Goal: Share content: Share content

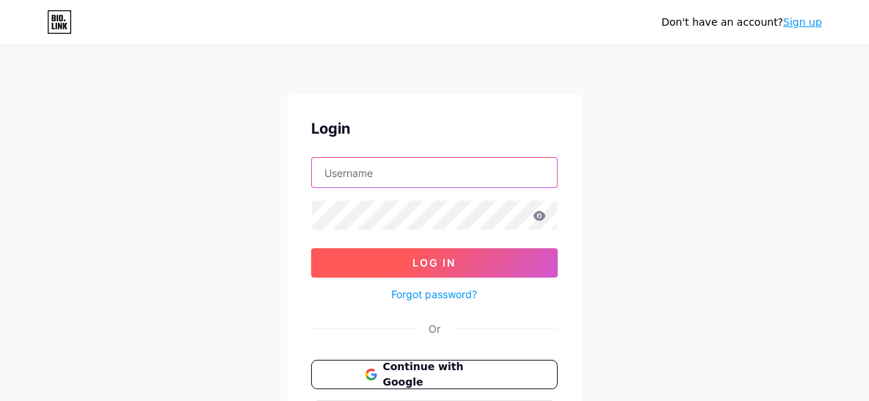
type input "[EMAIL_ADDRESS][DOMAIN_NAME]"
click at [475, 263] on button "Log In" at bounding box center [434, 262] width 246 height 29
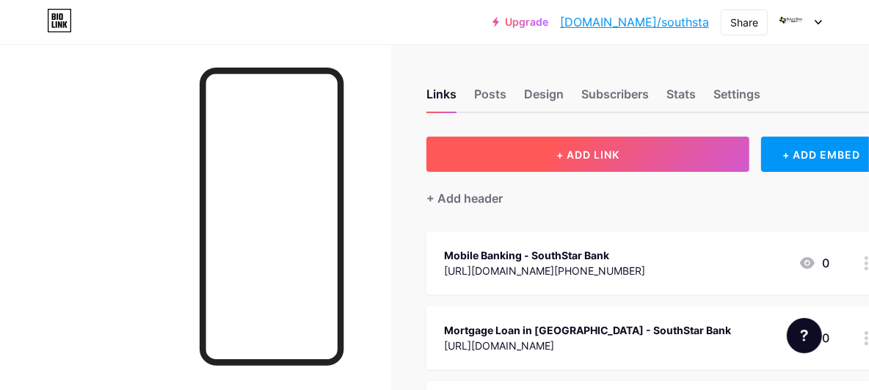
click at [534, 142] on button "+ ADD LINK" at bounding box center [587, 153] width 323 height 35
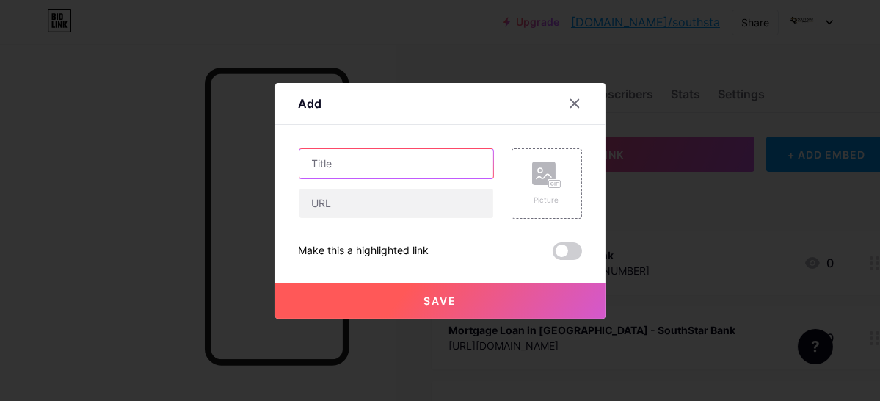
click at [361, 169] on input "text" at bounding box center [396, 163] width 194 height 29
paste input "Understanding Jumbo Loans: A Comprehensive Guide by SouthStar Bank"
type input "Understanding Jumbo Loans: A Comprehensive Guide by SouthStar Bank"
click at [391, 219] on div "Understanding Jumbo Loans: A Comprehensive Guide by SouthStar Bank Picture Make…" at bounding box center [440, 203] width 283 height 111
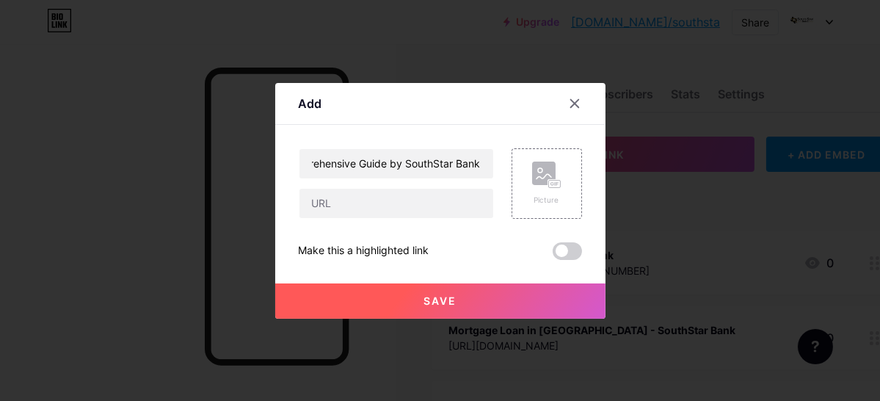
scroll to position [0, 0]
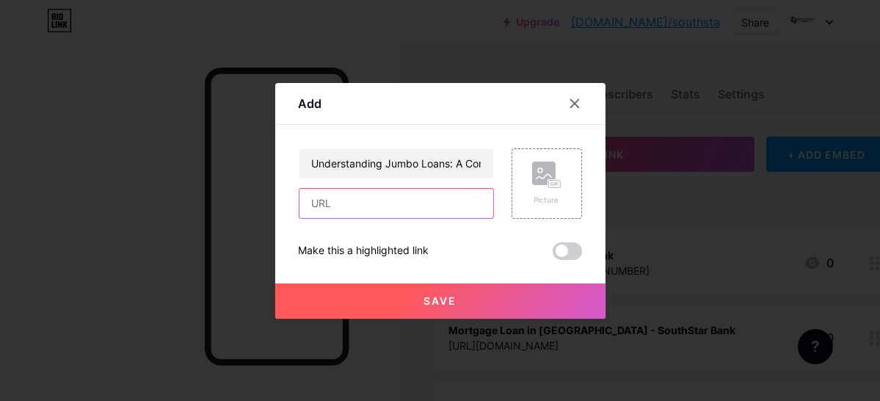
drag, startPoint x: 392, startPoint y: 203, endPoint x: 393, endPoint y: 213, distance: 10.3
click at [392, 203] on input "text" at bounding box center [396, 203] width 194 height 29
paste input "[URL][DOMAIN_NAME]"
type input "[URL][DOMAIN_NAME]"
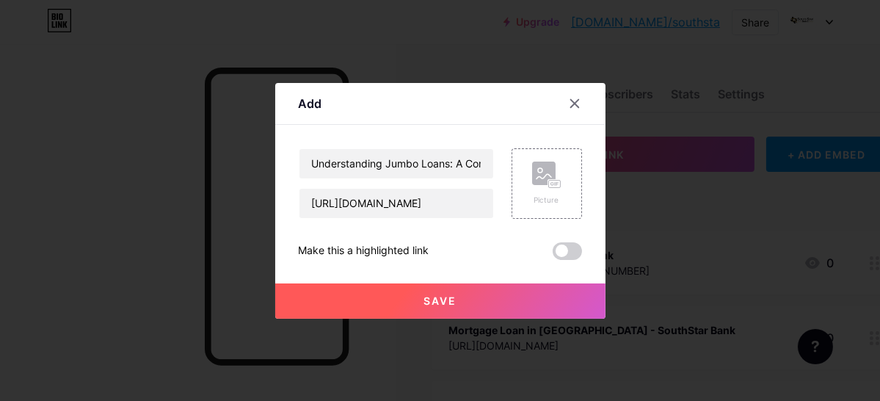
click at [425, 296] on span "Save" at bounding box center [439, 300] width 33 height 12
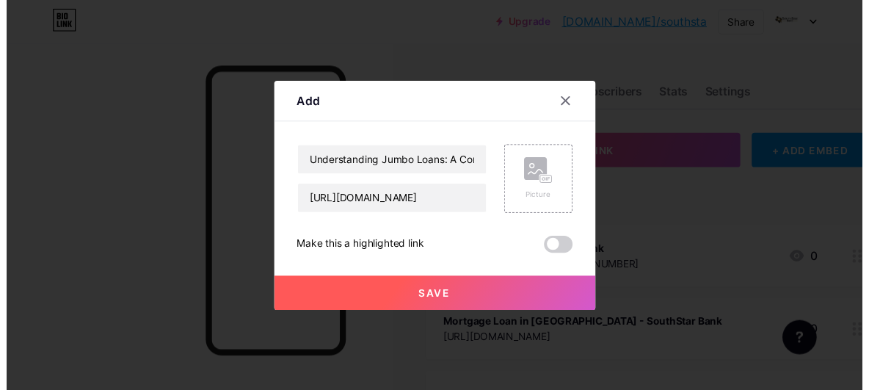
scroll to position [0, 0]
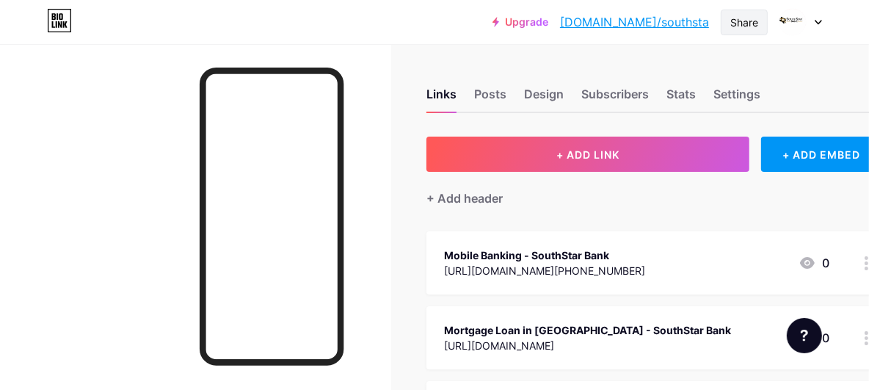
click at [730, 11] on div "Share" at bounding box center [743, 23] width 47 height 26
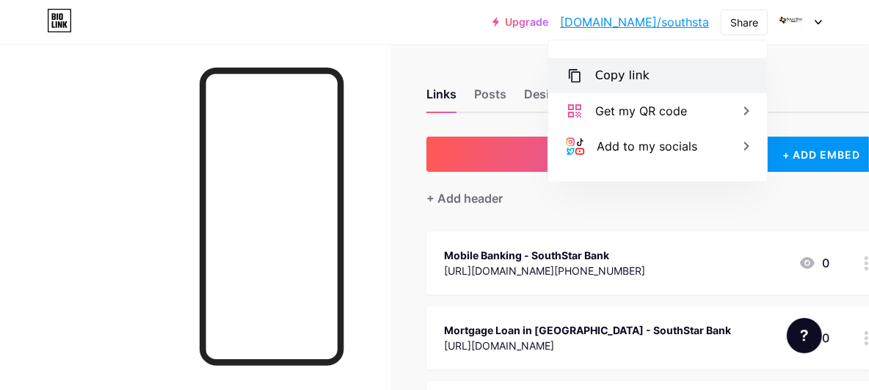
click at [665, 72] on div "Copy link" at bounding box center [657, 75] width 219 height 35
